Goal: Browse casually

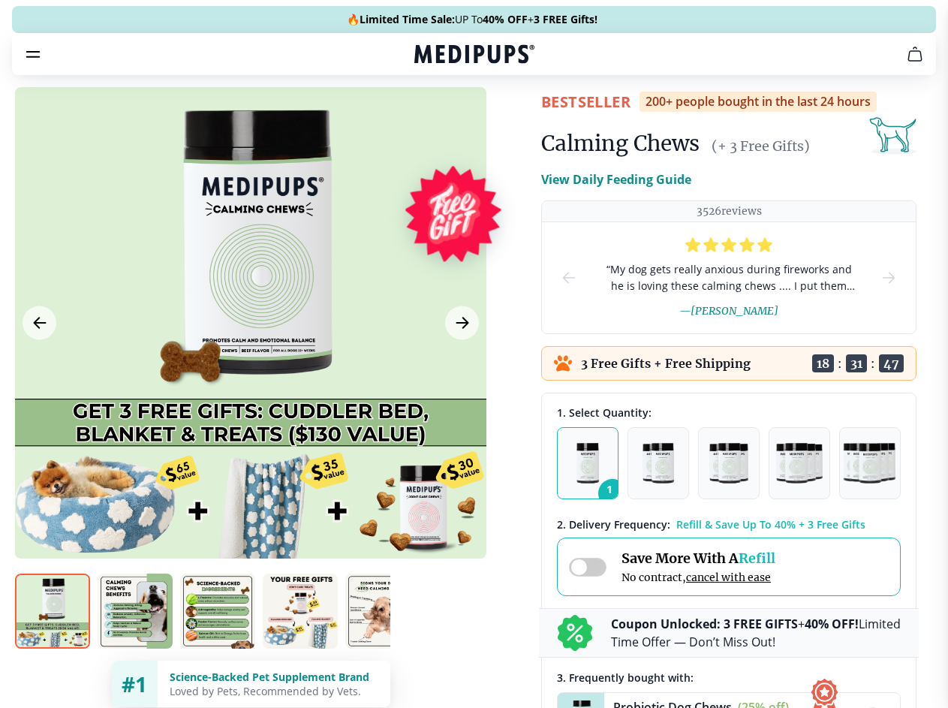
click at [431, 120] on span "Supplements" at bounding box center [468, 127] width 75 height 15
click at [508, 119] on icon "button" at bounding box center [517, 128] width 18 height 18
click at [906, 63] on icon "cart" at bounding box center [915, 54] width 18 height 18
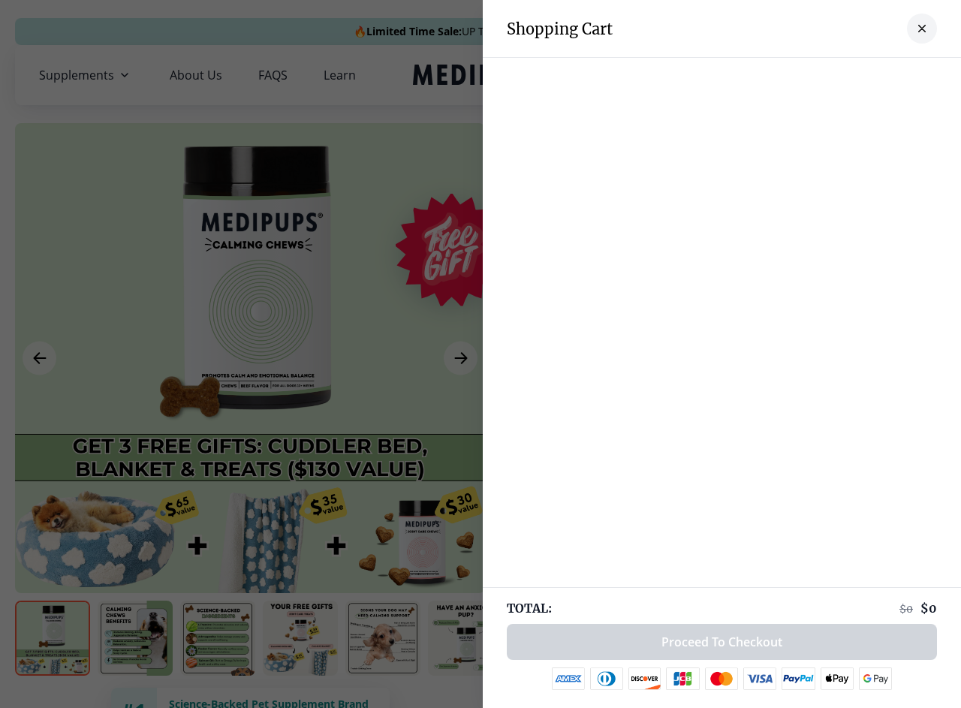
click at [729, 75] on div at bounding box center [480, 354] width 961 height 708
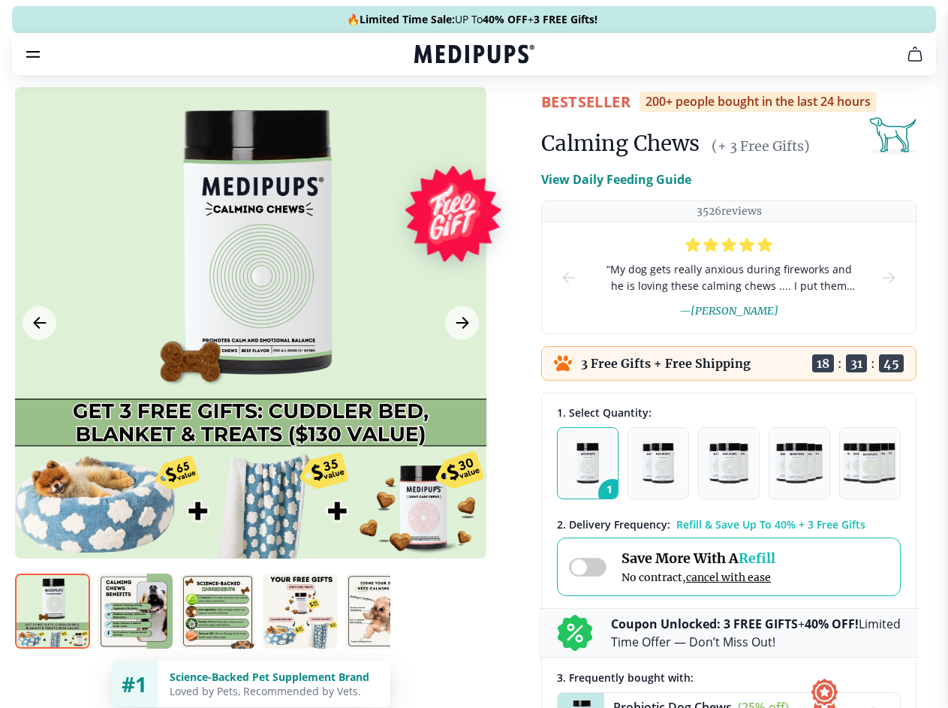
click at [0, 0] on span "Get FREE Gift" at bounding box center [0, 0] width 0 height 0
click at [0, 0] on icon "button" at bounding box center [0, 0] width 0 height 0
click at [250, 358] on div at bounding box center [250, 322] width 471 height 471
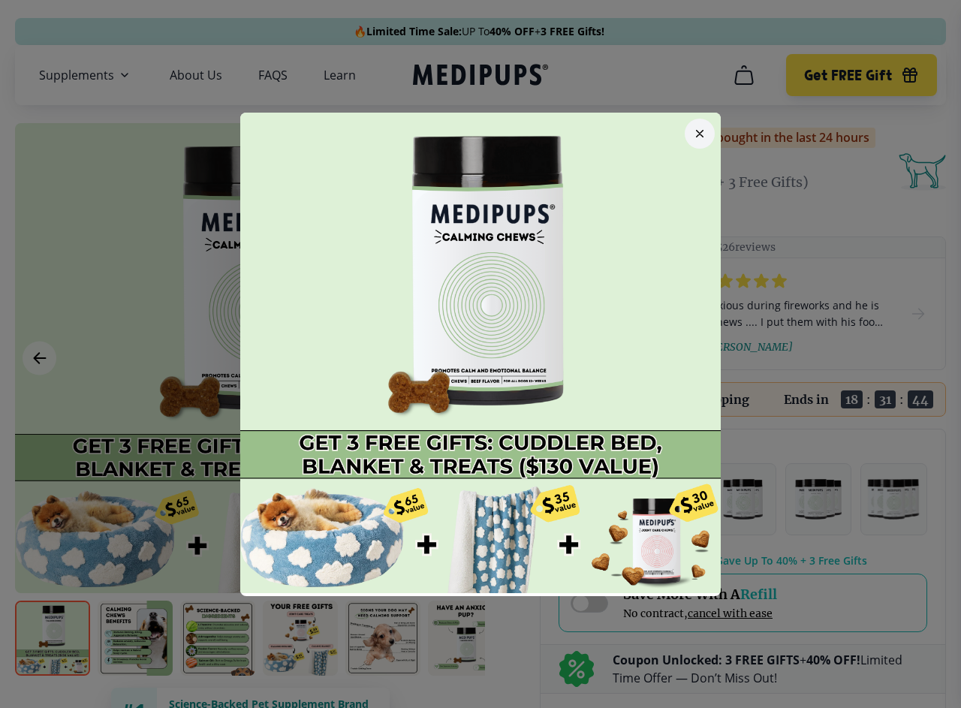
click at [39, 358] on div at bounding box center [480, 354] width 961 height 708
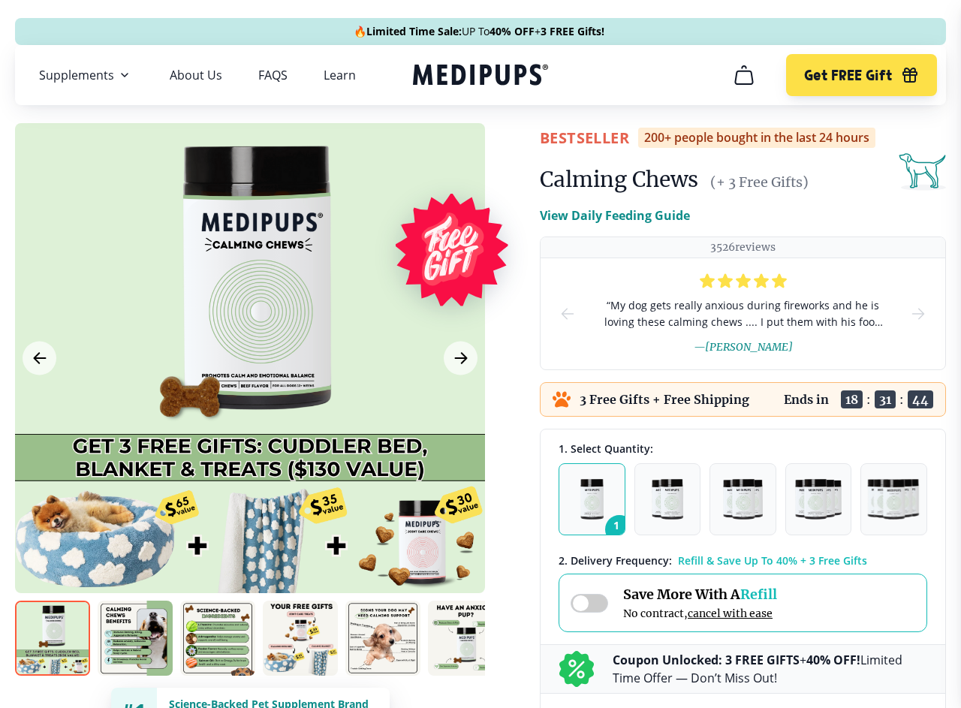
click at [460, 358] on div at bounding box center [480, 354] width 961 height 708
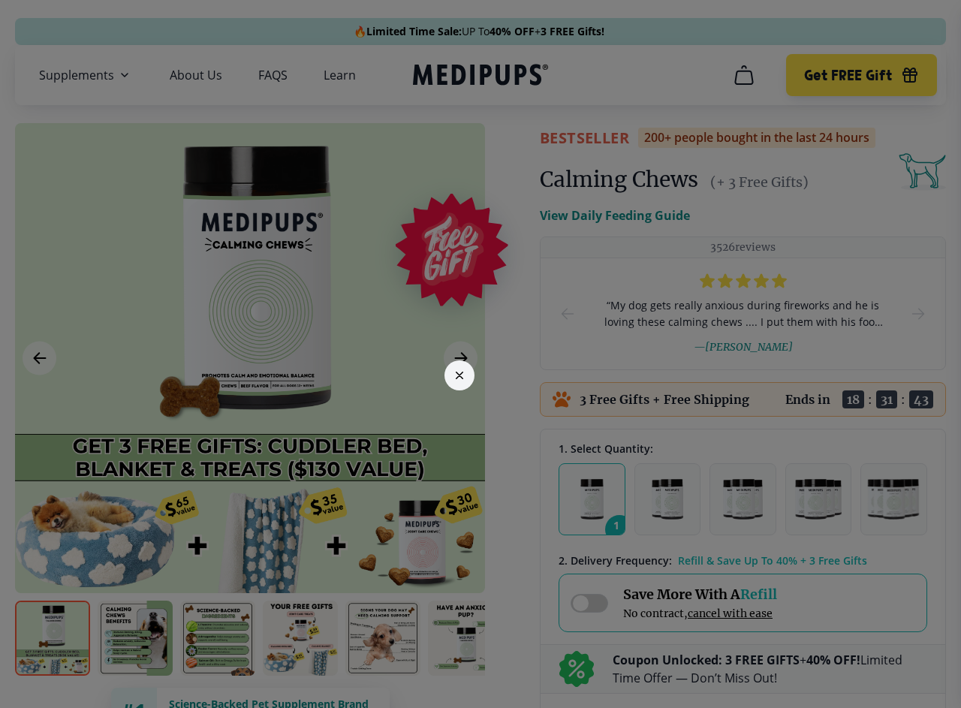
click at [53, 638] on div at bounding box center [480, 354] width 961 height 708
